Goal: Task Accomplishment & Management: Use online tool/utility

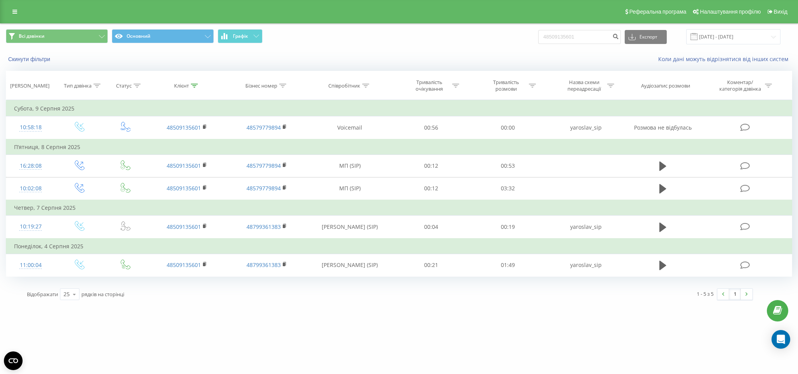
click at [16, 5] on div "Реферальна програма Налаштування профілю Вихід" at bounding box center [399, 11] width 798 height 23
click at [13, 13] on icon at bounding box center [14, 11] width 5 height 5
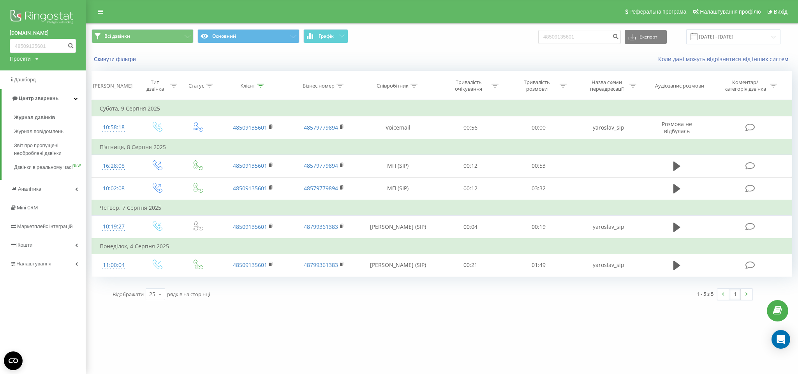
click at [65, 14] on img at bounding box center [43, 17] width 66 height 19
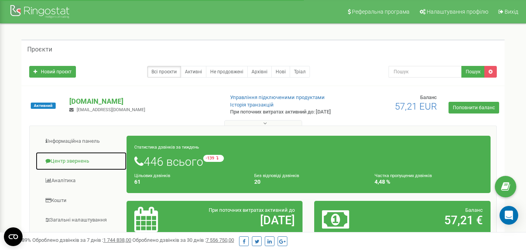
click at [66, 164] on link "Центр звернень" at bounding box center [81, 160] width 92 height 19
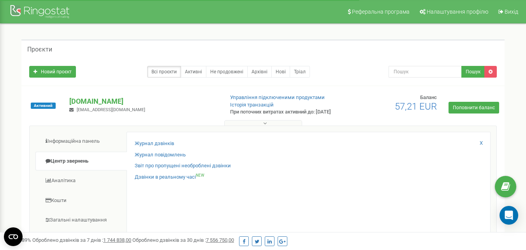
click at [164, 147] on link "Журнал дзвінків" at bounding box center [154, 143] width 39 height 7
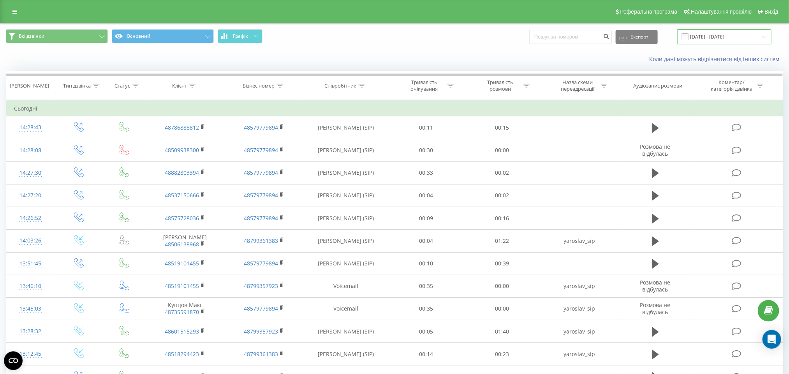
click at [724, 40] on input "20.07.2025 - 20.08.2025" at bounding box center [724, 36] width 94 height 15
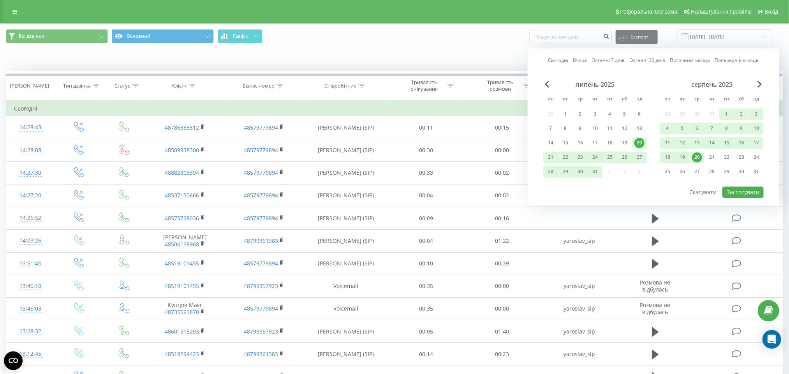
click at [695, 153] on div "20" at bounding box center [697, 158] width 10 height 10
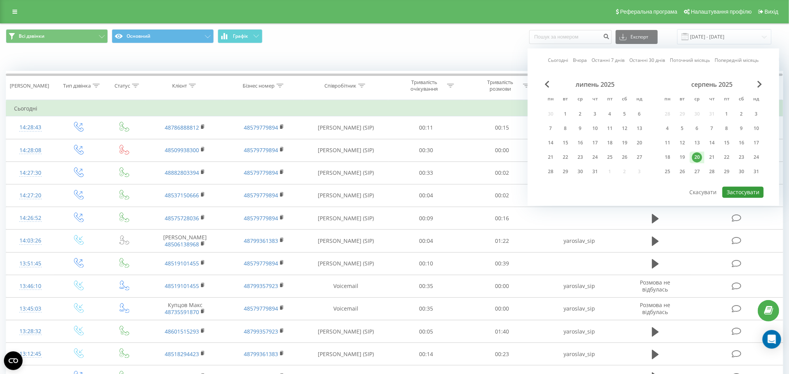
click at [741, 188] on button "Застосувати" at bounding box center [742, 192] width 41 height 11
type input "20.08.2025 - 20.08.2025"
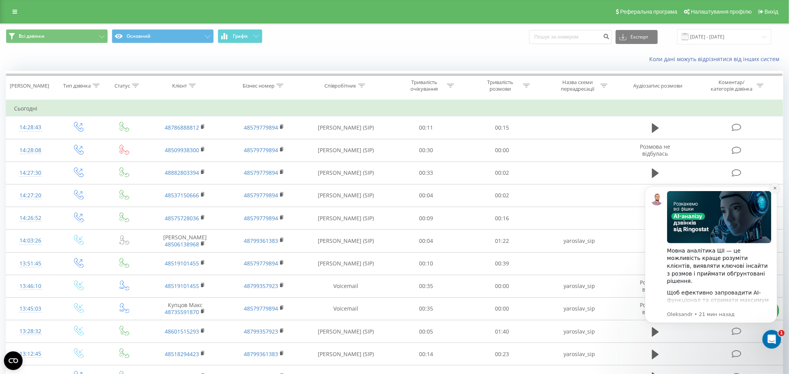
click at [773, 188] on icon "Dismiss notification" at bounding box center [775, 188] width 4 height 4
